Goal: Task Accomplishment & Management: Manage account settings

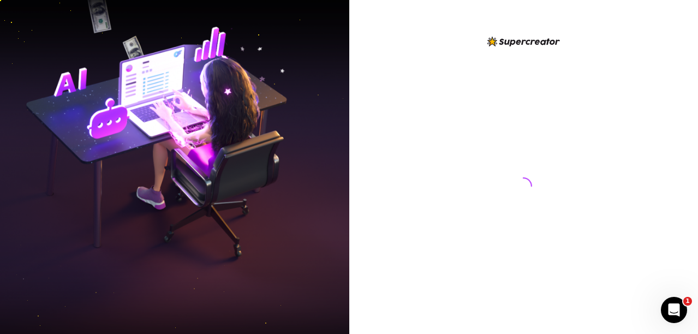
click at [492, 231] on div at bounding box center [523, 176] width 243 height 282
click at [679, 302] on div "Open Intercom Messenger" at bounding box center [672, 308] width 36 height 36
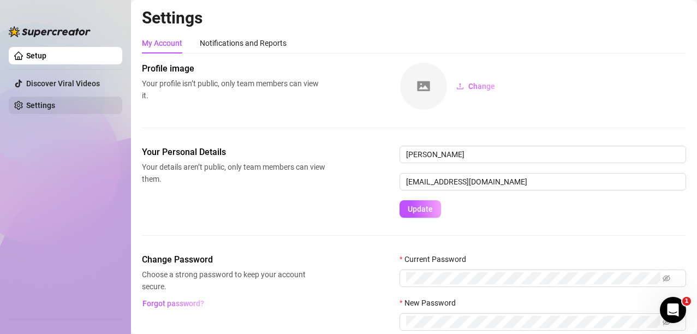
click at [29, 102] on link "Settings" at bounding box center [40, 105] width 29 height 9
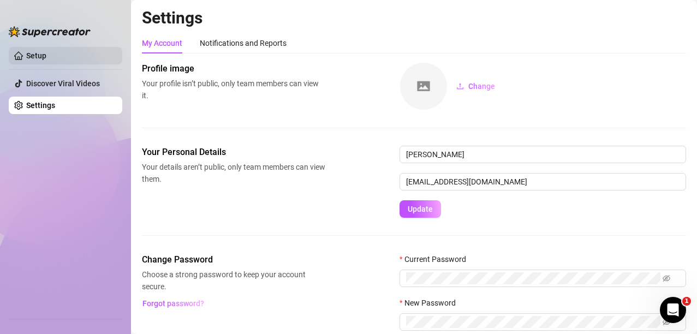
click at [46, 51] on link "Setup" at bounding box center [36, 55] width 20 height 9
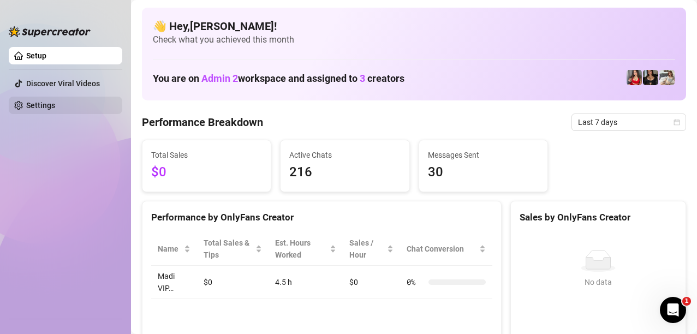
click at [55, 103] on link "Settings" at bounding box center [40, 105] width 29 height 9
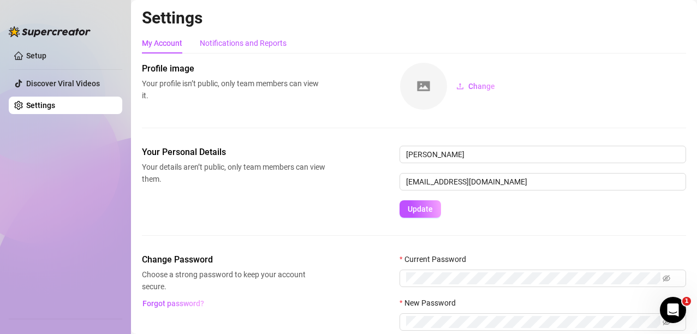
click at [257, 45] on div "Notifications and Reports" at bounding box center [243, 43] width 87 height 12
